Goal: Information Seeking & Learning: Learn about a topic

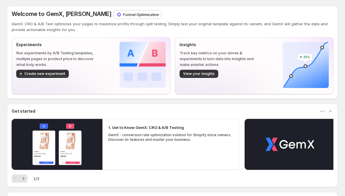
click at [117, 22] on p "GemX: CRO & A/B Test optimizes your pages to maximize profits through split tes…" at bounding box center [172, 27] width 321 height 12
click at [123, 13] on p "Funnel Optimization" at bounding box center [141, 15] width 36 height 6
click at [123, 15] on p "Funnel Optimization" at bounding box center [141, 15] width 36 height 6
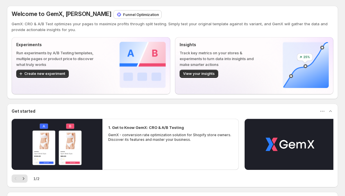
click at [116, 15] on img at bounding box center [119, 15] width 6 height 6
click at [114, 18] on div "Funnel Optimization" at bounding box center [138, 14] width 48 height 8
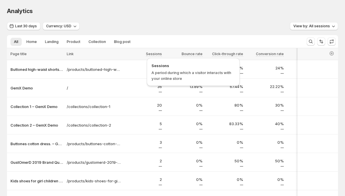
click at [152, 54] on span "Sessions" at bounding box center [154, 54] width 16 height 5
click at [30, 30] on button "Last 30 days" at bounding box center [23, 26] width 33 height 8
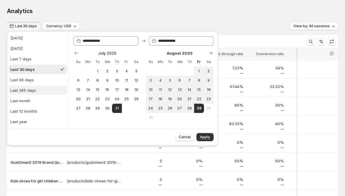
click at [48, 92] on button "Last 365 days" at bounding box center [38, 89] width 58 height 9
type input "**********"
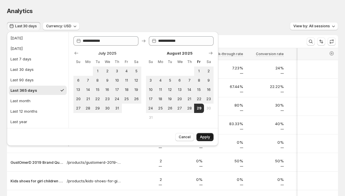
click at [208, 135] on span "Apply" at bounding box center [205, 136] width 10 height 5
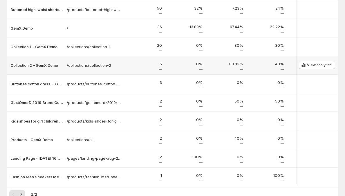
scroll to position [98, 0]
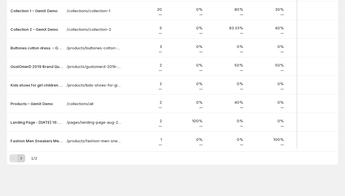
click at [19, 158] on icon "Next" at bounding box center [21, 158] width 6 height 6
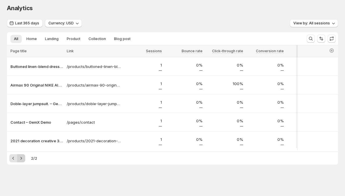
scroll to position [5, 0]
click at [15, 158] on icon "Previous" at bounding box center [13, 158] width 6 height 6
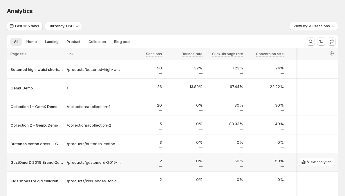
scroll to position [0, 0]
click at [60, 28] on span "Currency: USD" at bounding box center [60, 26] width 25 height 5
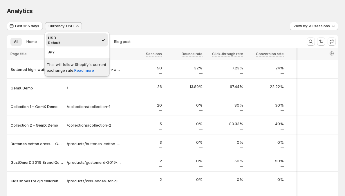
click at [65, 23] on button "Currency: USD" at bounding box center [63, 26] width 37 height 8
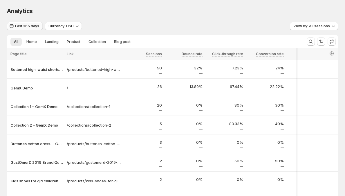
click at [32, 27] on span "Last 365 days" at bounding box center [27, 26] width 24 height 5
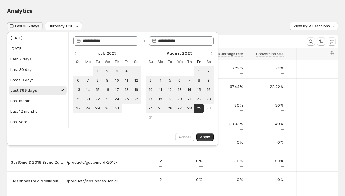
click at [32, 26] on span "Last 365 days" at bounding box center [27, 26] width 24 height 5
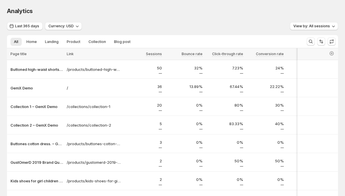
click at [25, 12] on span "Analytics" at bounding box center [20, 11] width 26 height 7
click at [30, 13] on span "Analytics" at bounding box center [20, 11] width 26 height 7
click at [40, 0] on div "Analytics. This page is ready Analytics" at bounding box center [172, 11] width 331 height 22
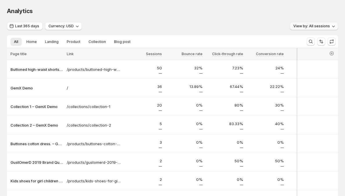
click at [330, 28] on span "View by: All sessions" at bounding box center [311, 26] width 37 height 5
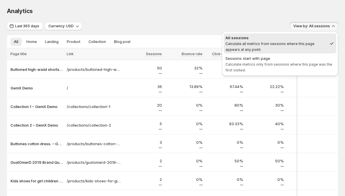
click at [303, 27] on span "View by: All sessions" at bounding box center [311, 26] width 37 height 5
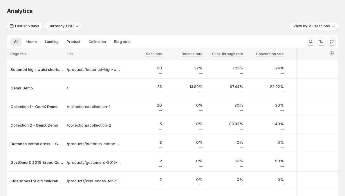
click at [69, 28] on span "Currency: USD" at bounding box center [60, 26] width 25 height 5
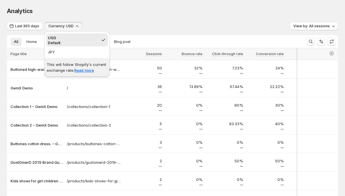
click at [60, 65] on p "This will follow Shopify's current exchange rate. Read more" at bounding box center [77, 67] width 61 height 12
click at [70, 26] on span "Currency: USD" at bounding box center [60, 26] width 25 height 5
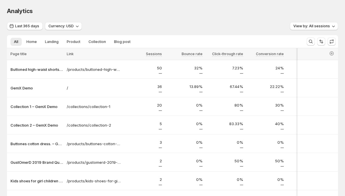
click at [71, 53] on span "Link" at bounding box center [70, 54] width 7 height 4
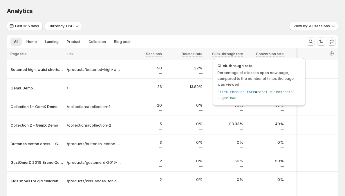
click at [236, 65] on span "Click-through rate" at bounding box center [258, 66] width 83 height 6
click at [251, 66] on span "Click-through rate" at bounding box center [258, 66] width 83 height 6
click at [238, 72] on span "Percentage of clicks to open new page, compared to the number of times the page…" at bounding box center [255, 78] width 76 height 16
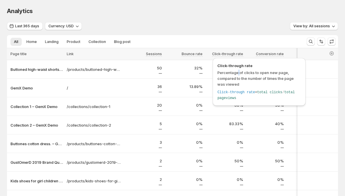
click at [238, 72] on span "Percentage of clicks to open new page, compared to the number of times the page…" at bounding box center [255, 78] width 76 height 16
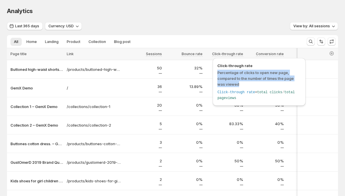
click at [238, 72] on span "Percentage of clicks to open new page, compared to the number of times the page…" at bounding box center [255, 78] width 76 height 16
click at [237, 75] on span "Percentage of clicks to open new page, compared to the number of times the page…" at bounding box center [258, 78] width 83 height 17
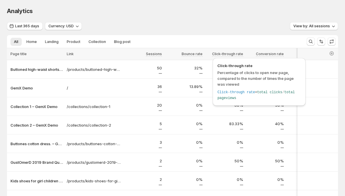
click at [237, 94] on div "Click-through rate = total clicks / total pageviews" at bounding box center [258, 95] width 83 height 12
click at [250, 93] on span "Click-through rate" at bounding box center [236, 92] width 38 height 4
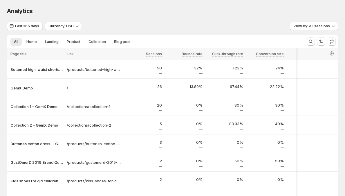
click at [264, 28] on div "Last 365 days Currency: USD View by: All sessions" at bounding box center [172, 26] width 331 height 8
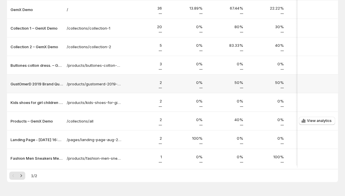
scroll to position [98, 0]
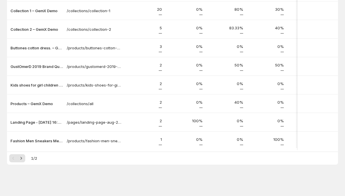
click at [196, 150] on div at bounding box center [172, 150] width 331 height 1
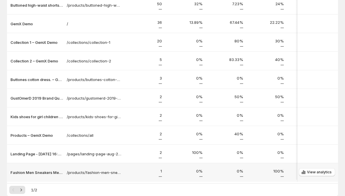
scroll to position [0, 0]
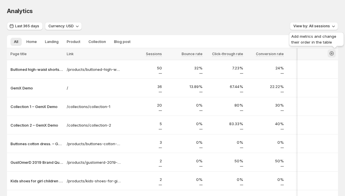
click at [332, 54] on icon "button" at bounding box center [331, 53] width 6 height 6
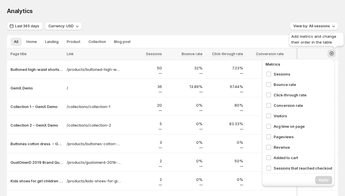
click at [332, 53] on icon "button" at bounding box center [331, 53] width 2 height 2
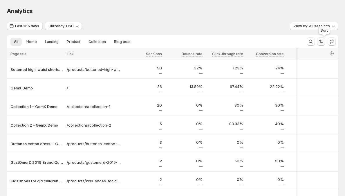
click at [324, 43] on icon "Sort the results" at bounding box center [321, 42] width 6 height 6
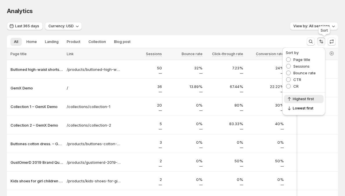
click at [324, 41] on icon "Sort the results" at bounding box center [321, 42] width 6 height 6
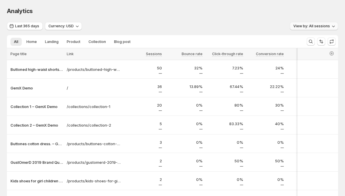
click at [322, 29] on button "View by: All sessions" at bounding box center [314, 26] width 48 height 8
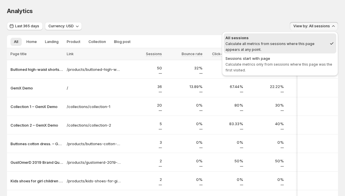
click at [316, 28] on span "View by: All sessions" at bounding box center [311, 26] width 37 height 5
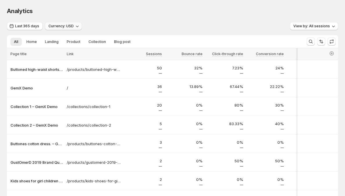
click at [68, 28] on button "Currency: USD" at bounding box center [63, 26] width 37 height 8
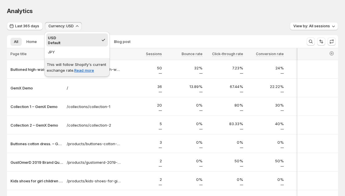
click at [59, 26] on span "Currency: USD" at bounding box center [60, 26] width 25 height 5
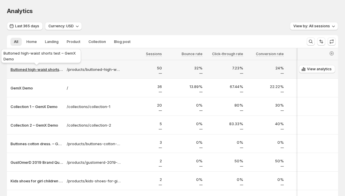
click at [45, 68] on p "Buttoned high-waist shorts test – GemX Demo" at bounding box center [36, 69] width 53 height 6
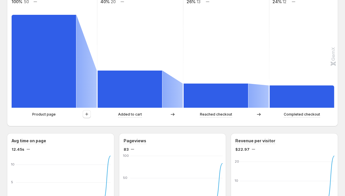
scroll to position [160, 0]
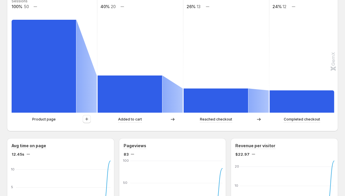
click at [82, 120] on div at bounding box center [86, 119] width 21 height 9
click at [85, 119] on icon "button" at bounding box center [86, 118] width 3 height 3
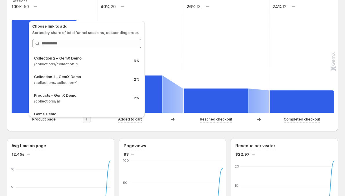
click at [166, 12] on rect at bounding box center [140, 55] width 86 height 116
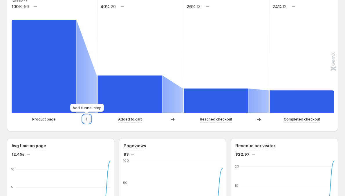
click at [88, 120] on icon "button" at bounding box center [87, 119] width 6 height 6
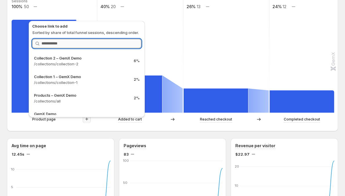
click at [82, 43] on input "Search link" at bounding box center [91, 43] width 100 height 9
click at [83, 30] on p "Sorted by share of total funnel sessions, descending order." at bounding box center [86, 33] width 109 height 6
click at [102, 48] on input "Search link" at bounding box center [91, 43] width 100 height 9
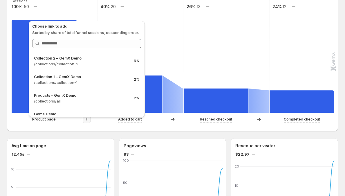
click at [111, 34] on p "Sorted by share of total funnel sessions, descending order." at bounding box center [86, 33] width 109 height 6
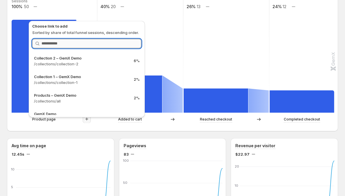
click at [119, 43] on input "Search link" at bounding box center [91, 43] width 100 height 9
click at [117, 34] on p "Sorted by share of total funnel sessions, descending order." at bounding box center [86, 33] width 109 height 6
click at [107, 41] on input "Search link" at bounding box center [91, 43] width 100 height 9
click at [108, 33] on p "Sorted by share of total funnel sessions, descending order." at bounding box center [86, 33] width 109 height 6
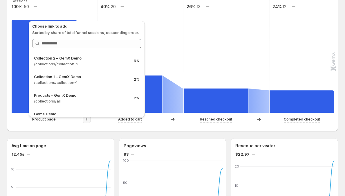
click at [34, 44] on icon at bounding box center [37, 44] width 6 height 6
click at [35, 43] on icon at bounding box center [37, 44] width 6 height 6
click at [39, 44] on icon at bounding box center [37, 44] width 6 height 6
click at [40, 44] on icon at bounding box center [37, 44] width 6 height 6
click at [41, 43] on div at bounding box center [86, 43] width 109 height 9
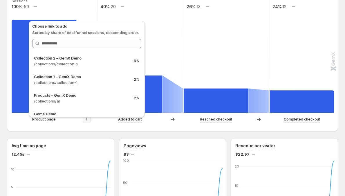
click at [67, 35] on p "Sorted by share of total funnel sessions, descending order." at bounding box center [86, 33] width 109 height 6
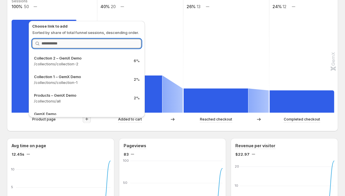
click at [67, 41] on input "Search link" at bounding box center [91, 43] width 100 height 9
click at [82, 35] on p "Sorted by share of total funnel sessions, descending order." at bounding box center [86, 33] width 109 height 6
click at [81, 43] on input "Search link" at bounding box center [91, 43] width 100 height 9
click at [86, 34] on p "Sorted by share of total funnel sessions, descending order." at bounding box center [86, 33] width 109 height 6
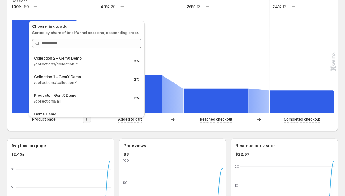
click at [54, 28] on p "Choose link to add" at bounding box center [86, 26] width 109 height 6
click at [59, 27] on p "Choose link to add" at bounding box center [86, 26] width 109 height 6
click at [59, 28] on p "Choose link to add" at bounding box center [86, 26] width 109 height 6
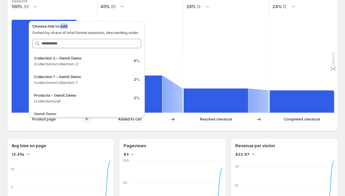
click at [59, 28] on p "Choose link to add" at bounding box center [86, 26] width 109 height 6
click at [59, 29] on div "Choose link to add Sorted by share of total funnel sessions, descending order." at bounding box center [86, 29] width 109 height 12
click at [50, 26] on p "Choose link to add" at bounding box center [86, 26] width 109 height 6
click at [45, 26] on p "Choose link to add" at bounding box center [86, 26] width 109 height 6
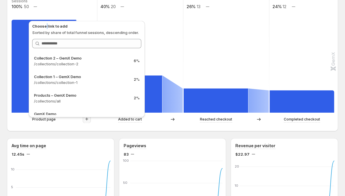
click at [45, 26] on p "Choose link to add" at bounding box center [86, 26] width 109 height 6
click at [48, 26] on p "Choose link to add" at bounding box center [86, 26] width 109 height 6
click at [42, 27] on p "Choose link to add" at bounding box center [86, 26] width 109 height 6
click at [50, 27] on p "Choose link to add" at bounding box center [86, 26] width 109 height 6
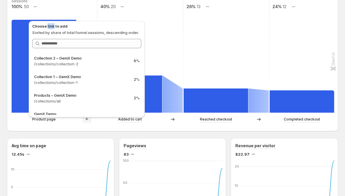
click at [50, 27] on p "Choose link to add" at bounding box center [86, 26] width 109 height 6
click at [57, 27] on p "Choose link to add" at bounding box center [86, 26] width 109 height 6
click at [61, 26] on p "Choose link to add" at bounding box center [86, 26] width 109 height 6
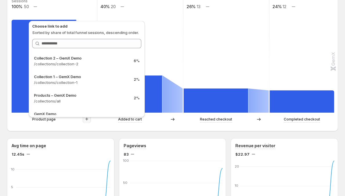
click at [52, 26] on p "Choose link to add" at bounding box center [86, 26] width 109 height 6
click at [55, 26] on p "Choose link to add" at bounding box center [86, 26] width 109 height 6
click at [51, 26] on p "Choose link to add" at bounding box center [86, 26] width 109 height 6
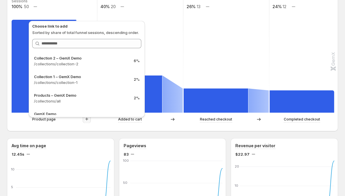
click at [34, 27] on p "Choose link to add" at bounding box center [86, 26] width 109 height 6
click at [34, 31] on p "Sorted by share of total funnel sessions, descending order." at bounding box center [86, 33] width 109 height 6
click at [46, 31] on p "Sorted by share of total funnel sessions, descending order." at bounding box center [86, 33] width 109 height 6
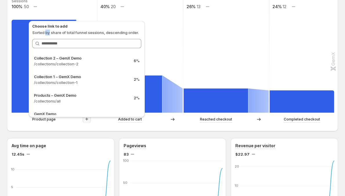
click at [46, 31] on p "Sorted by share of total funnel sessions, descending order." at bounding box center [86, 33] width 109 height 6
click at [51, 32] on p "Sorted by share of total funnel sessions, descending order." at bounding box center [86, 33] width 109 height 6
click at [55, 32] on p "Sorted by share of total funnel sessions, descending order." at bounding box center [86, 33] width 109 height 6
click at [72, 32] on p "Sorted by share of total funnel sessions, descending order." at bounding box center [86, 33] width 109 height 6
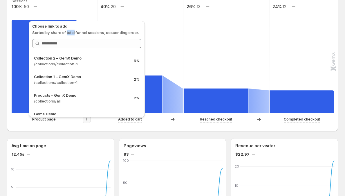
click at [72, 32] on p "Sorted by share of total funnel sessions, descending order." at bounding box center [86, 33] width 109 height 6
click at [86, 32] on p "Sorted by share of total funnel sessions, descending order." at bounding box center [86, 33] width 109 height 6
click at [96, 32] on p "Sorted by share of total funnel sessions, descending order." at bounding box center [86, 33] width 109 height 6
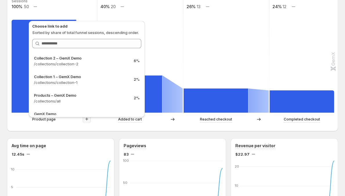
click at [119, 33] on p "Sorted by share of total funnel sessions, descending order." at bounding box center [86, 33] width 109 height 6
click at [133, 37] on div "Choose link to add Sorted by share of total funnel sessions, descending order. …" at bounding box center [86, 69] width 109 height 92
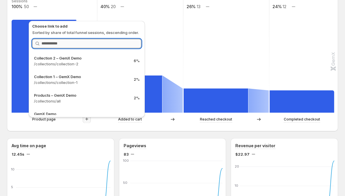
click at [126, 39] on input "Search link" at bounding box center [91, 43] width 100 height 9
click at [129, 36] on div "Choose link to add Sorted by share of total funnel sessions, descending order. …" at bounding box center [86, 69] width 109 height 92
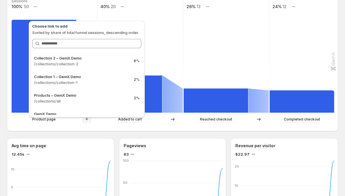
click at [101, 36] on div "Choose link to add Sorted by share of total funnel sessions, descending order. …" at bounding box center [86, 69] width 109 height 92
click at [89, 121] on icon "button" at bounding box center [87, 119] width 6 height 6
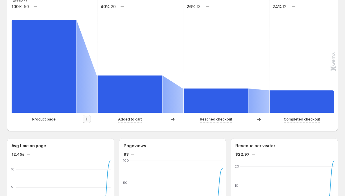
click at [88, 121] on icon "button" at bounding box center [87, 119] width 6 height 6
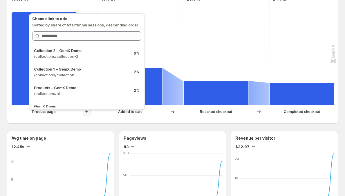
scroll to position [168, 0]
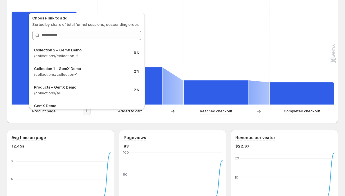
click at [102, 123] on div "Last 365 days Compare to: Aug 31, 2023 - Aug 29, 2024 Currency: USD View by: Al…" at bounding box center [172, 187] width 331 height 667
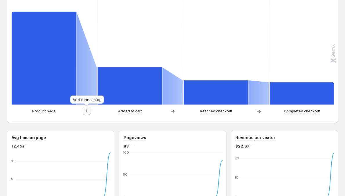
click at [88, 112] on icon "button" at bounding box center [87, 111] width 6 height 6
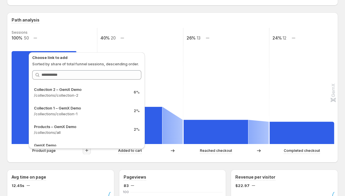
scroll to position [128, 0]
click at [8, 91] on div "Path analysis Sessions 100% 50 40% 20 26% 13 24% 12 Product page Added to cart …" at bounding box center [172, 87] width 331 height 150
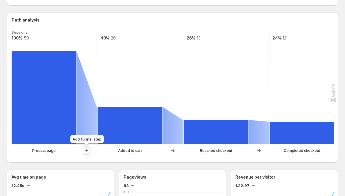
click at [87, 148] on icon "button" at bounding box center [87, 150] width 6 height 6
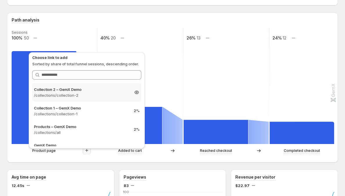
click at [55, 87] on p "Collection 2 – GemX Demo" at bounding box center [81, 89] width 95 height 6
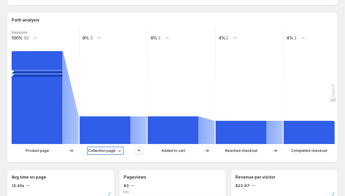
click at [107, 151] on p "Collection page" at bounding box center [101, 151] width 27 height 6
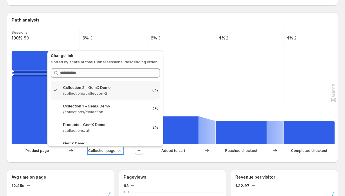
click at [106, 150] on p "Collection page" at bounding box center [101, 151] width 27 height 6
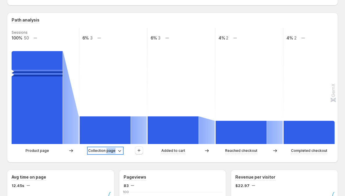
click at [107, 150] on p "Collection page" at bounding box center [101, 151] width 27 height 6
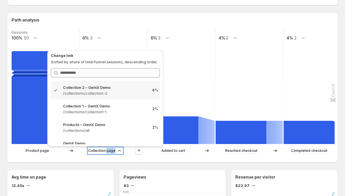
click at [107, 150] on p "Collection page" at bounding box center [101, 151] width 27 height 6
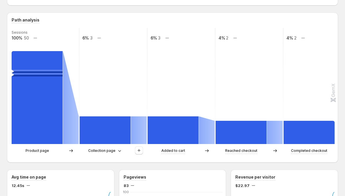
click at [108, 158] on div "Path analysis Sessions 100% 50 6% 3 6% 3 4% 2 4% 2 Product page Collection page…" at bounding box center [172, 87] width 331 height 150
click at [108, 151] on p "Collection page" at bounding box center [101, 151] width 27 height 6
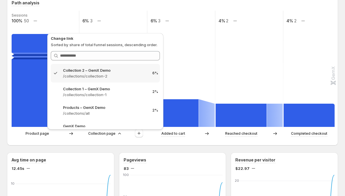
scroll to position [145, 0]
click at [114, 135] on p "Collection page" at bounding box center [101, 133] width 27 height 6
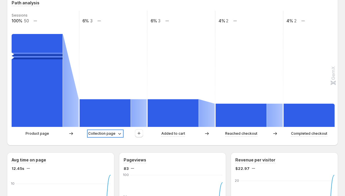
click at [106, 135] on p "Collection page" at bounding box center [101, 133] width 27 height 6
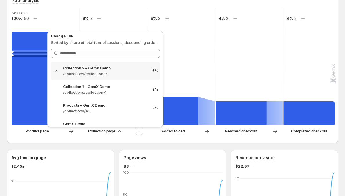
scroll to position [161, 0]
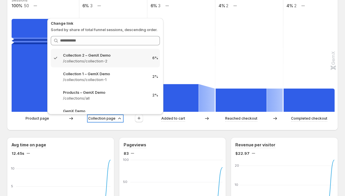
click at [108, 120] on p "Collection page" at bounding box center [101, 118] width 27 height 6
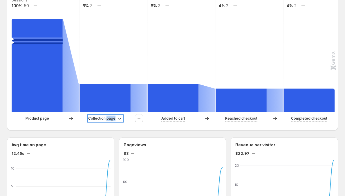
click at [108, 120] on p "Collection page" at bounding box center [101, 118] width 27 height 6
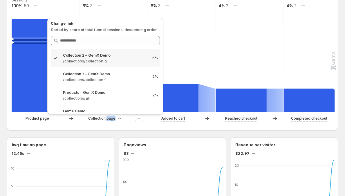
click at [108, 126] on div "Path analysis Sessions 100% 50 6% 3 6% 3 4% 2 4% 2 Product page Collection page…" at bounding box center [172, 55] width 331 height 150
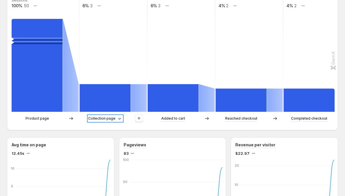
click at [109, 118] on p "Collection page" at bounding box center [101, 118] width 27 height 6
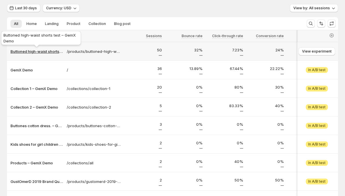
scroll to position [18, 0]
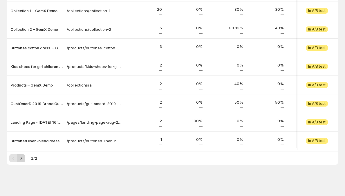
click at [24, 159] on button "Next" at bounding box center [21, 158] width 8 height 8
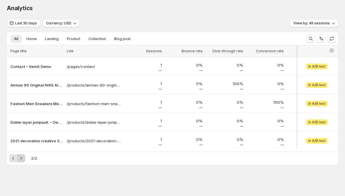
scroll to position [5, 0]
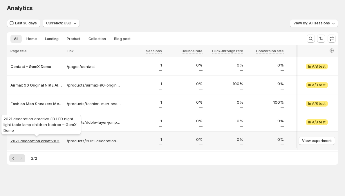
click at [38, 138] on p "2021 decoration creative 3D LED night light table lamp children bedroo – GemX D…" at bounding box center [36, 141] width 53 height 6
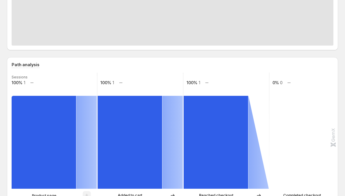
scroll to position [190, 0]
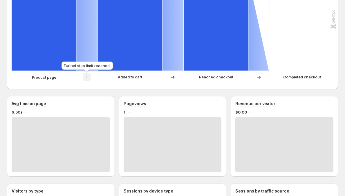
click at [90, 75] on div at bounding box center [87, 77] width 8 height 8
click at [88, 78] on span at bounding box center [87, 78] width 8 height 5
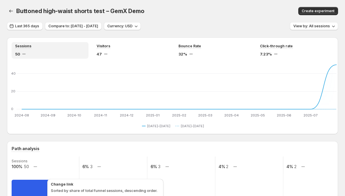
scroll to position [161, 0]
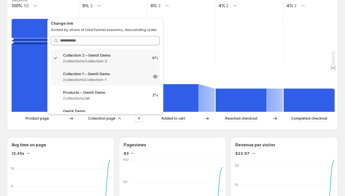
click at [97, 81] on p "/collections/collection-1" at bounding box center [105, 80] width 85 height 6
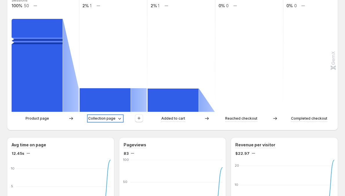
click at [101, 117] on p "Collection page" at bounding box center [101, 118] width 27 height 6
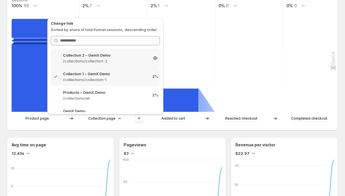
click at [95, 62] on p "/collections/collection-2" at bounding box center [105, 61] width 85 height 6
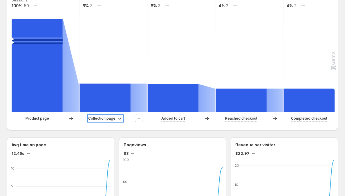
click at [98, 118] on p "Collection page" at bounding box center [101, 118] width 27 height 6
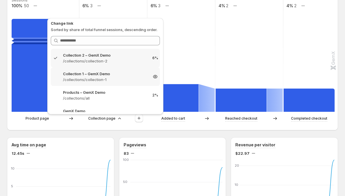
click at [100, 77] on p "/collections/collection-1" at bounding box center [105, 80] width 85 height 6
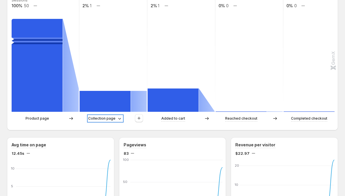
click at [101, 119] on p "Collection page" at bounding box center [101, 118] width 27 height 6
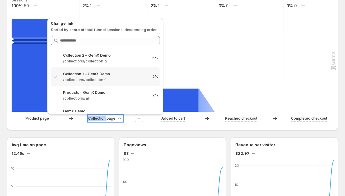
click at [101, 119] on p "Collection page" at bounding box center [101, 118] width 27 height 6
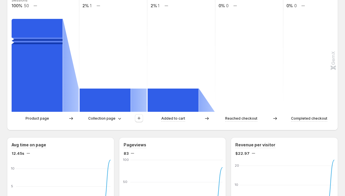
click at [107, 127] on div "Path analysis Sessions 100% 50 2% 1 2% 1 0% 0 0% 0 Product page Collection page…" at bounding box center [172, 55] width 331 height 150
click at [113, 118] on p "Collection page" at bounding box center [101, 118] width 27 height 6
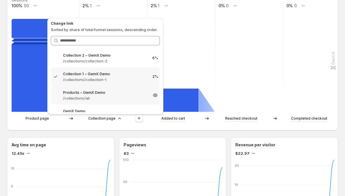
click at [113, 89] on p "Products – GemX Demo" at bounding box center [105, 92] width 85 height 6
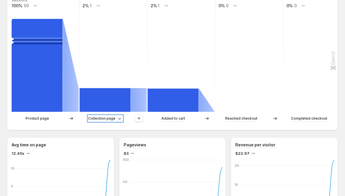
click at [114, 121] on p "Collection page" at bounding box center [101, 118] width 27 height 6
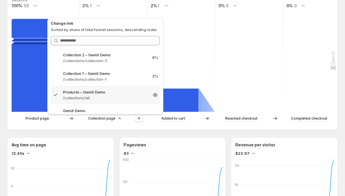
scroll to position [0, 0]
click at [44, 118] on p "Product page" at bounding box center [37, 118] width 23 height 6
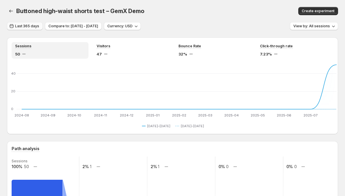
click at [35, 27] on span "Last 365 days" at bounding box center [27, 26] width 24 height 5
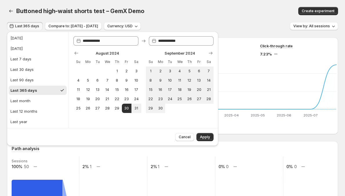
click at [35, 27] on span "Last 365 days" at bounding box center [27, 26] width 24 height 5
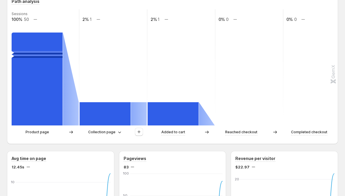
scroll to position [162, 0]
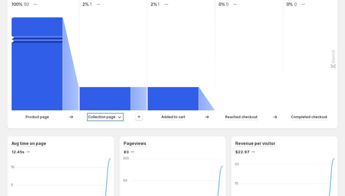
click at [103, 118] on p "Collection page" at bounding box center [101, 117] width 27 height 6
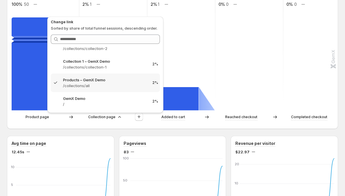
scroll to position [0, 0]
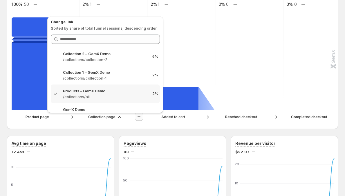
click at [136, 117] on icon "button" at bounding box center [139, 117] width 6 height 6
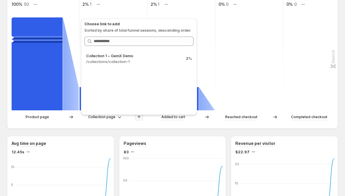
click at [136, 117] on icon "button" at bounding box center [139, 117] width 6 height 6
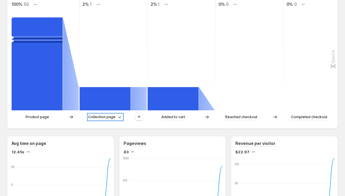
click at [113, 117] on p "Collection page" at bounding box center [101, 117] width 27 height 6
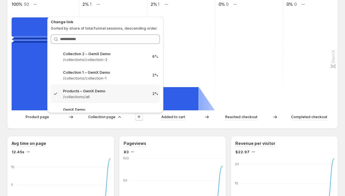
click at [140, 120] on button "button" at bounding box center [139, 116] width 8 height 8
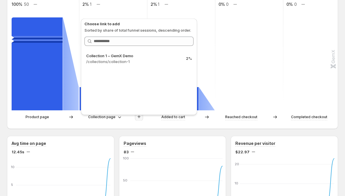
click at [141, 117] on icon "button" at bounding box center [139, 117] width 6 height 6
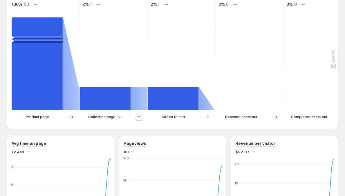
click at [139, 118] on icon "button" at bounding box center [139, 117] width 6 height 6
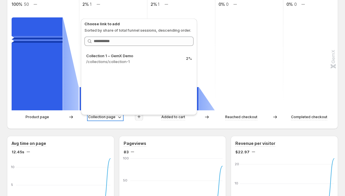
click at [119, 117] on icon at bounding box center [119, 117] width 3 height 2
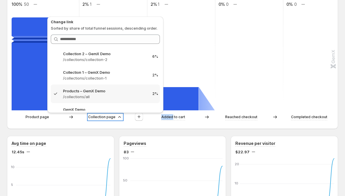
click at [119, 117] on icon at bounding box center [120, 117] width 6 height 6
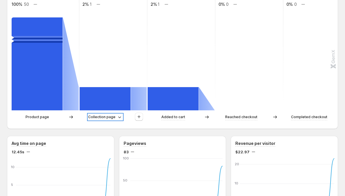
click at [119, 117] on icon at bounding box center [119, 117] width 3 height 2
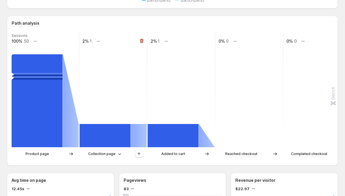
scroll to position [98, 0]
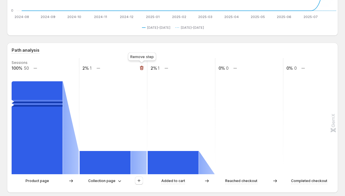
click at [144, 68] on icon "button" at bounding box center [142, 68] width 6 height 6
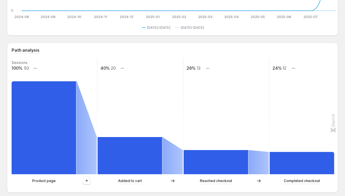
scroll to position [111, 0]
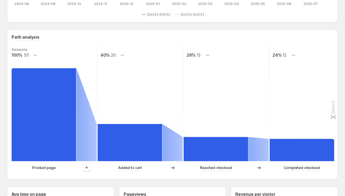
click at [82, 168] on div at bounding box center [86, 167] width 21 height 9
click at [85, 168] on icon "button" at bounding box center [87, 167] width 6 height 6
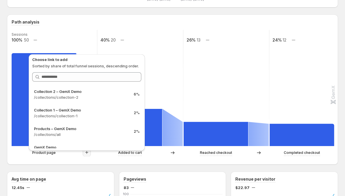
scroll to position [128, 0]
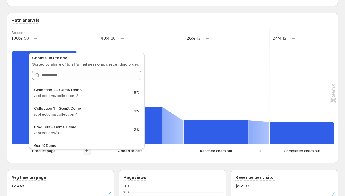
click at [99, 159] on div "Path analysis Sessions 100% 50 40% 20 26% 13 24% 12 Product page Added to cart …" at bounding box center [172, 88] width 331 height 150
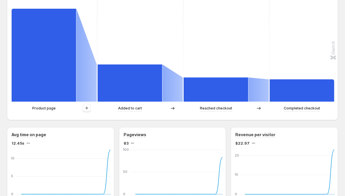
scroll to position [172, 0]
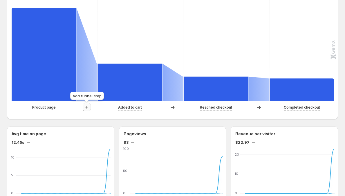
click at [86, 107] on icon "button" at bounding box center [86, 106] width 3 height 3
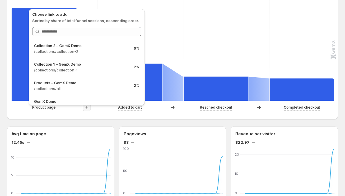
scroll to position [0, 0]
click at [94, 115] on div "Path analysis Sessions 100% 50 40% 20 26% 13 24% 12 Product page Added to cart …" at bounding box center [172, 44] width 331 height 150
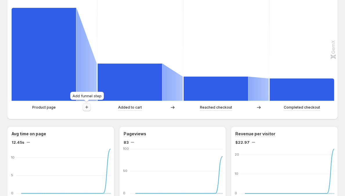
click at [85, 108] on icon "button" at bounding box center [87, 107] width 6 height 6
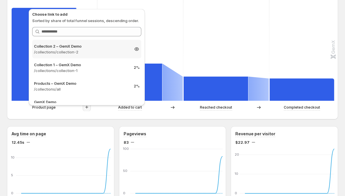
click at [89, 48] on p "Collection 2 – GemX Demo" at bounding box center [81, 46] width 95 height 6
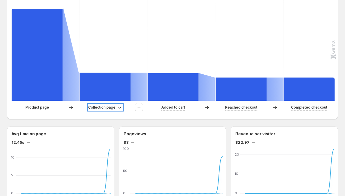
click at [99, 110] on p "Collection page" at bounding box center [101, 107] width 27 height 6
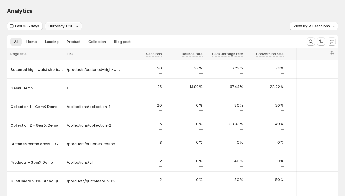
click at [51, 25] on span "Currency: USD" at bounding box center [60, 26] width 25 height 5
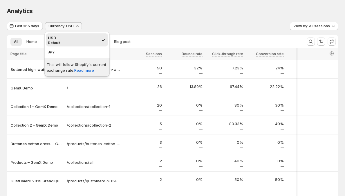
click at [51, 25] on span "Currency: USD" at bounding box center [60, 26] width 25 height 5
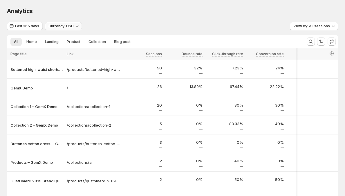
click at [51, 25] on span "Currency: USD" at bounding box center [60, 26] width 25 height 5
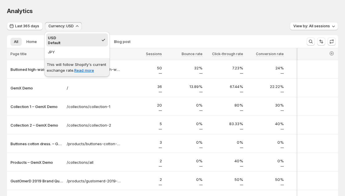
click at [51, 25] on span "Currency: USD" at bounding box center [60, 26] width 25 height 5
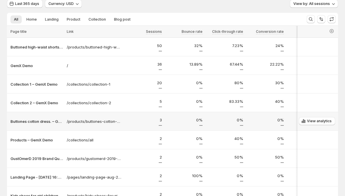
scroll to position [6, 0]
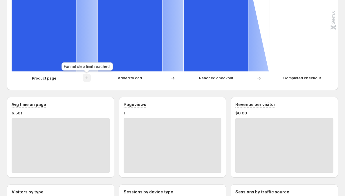
scroll to position [70, 0]
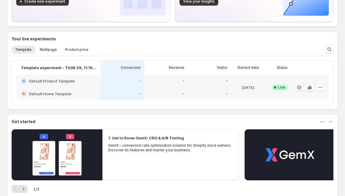
scroll to position [74, 0]
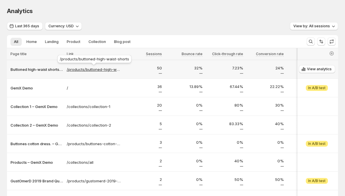
click at [92, 68] on p "/products/buttoned-high-waist-shorts" at bounding box center [94, 69] width 54 height 6
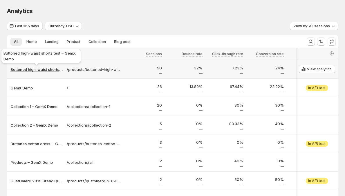
click at [42, 68] on p "Buttoned high-waist shorts test – GemX Demo" at bounding box center [36, 69] width 53 height 6
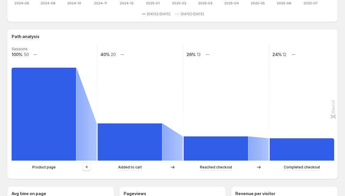
scroll to position [141, 0]
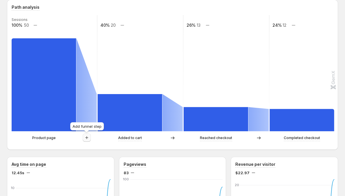
click at [85, 137] on icon "button" at bounding box center [87, 137] width 6 height 6
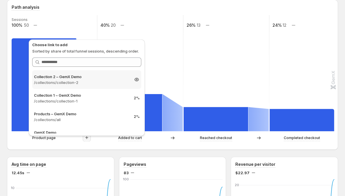
click at [93, 83] on p "/collections/collection-2" at bounding box center [81, 82] width 95 height 6
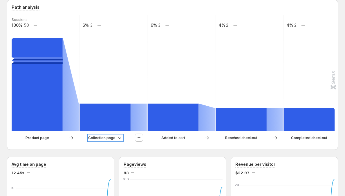
click at [103, 138] on p "Collection page" at bounding box center [101, 138] width 27 height 6
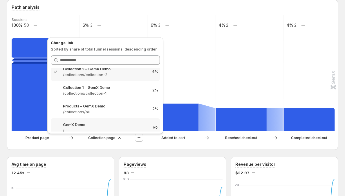
scroll to position [11, 0]
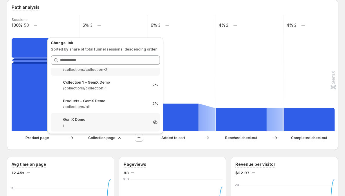
click at [108, 125] on p "/" at bounding box center [105, 125] width 85 height 6
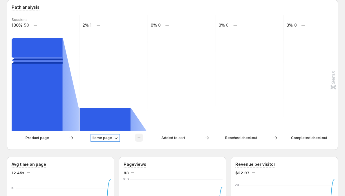
click at [100, 136] on p "Home page" at bounding box center [102, 138] width 20 height 6
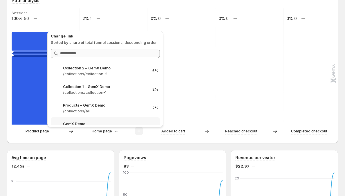
scroll to position [153, 0]
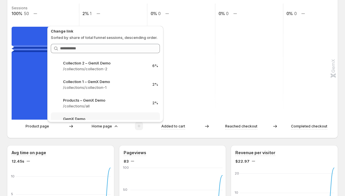
click at [154, 2] on div "Path analysis Sessions 100% 50 2% 1 0% 0 0% 0 0% 0 Product page Home page Added…" at bounding box center [172, 63] width 321 height 141
